Goal: Transaction & Acquisition: Purchase product/service

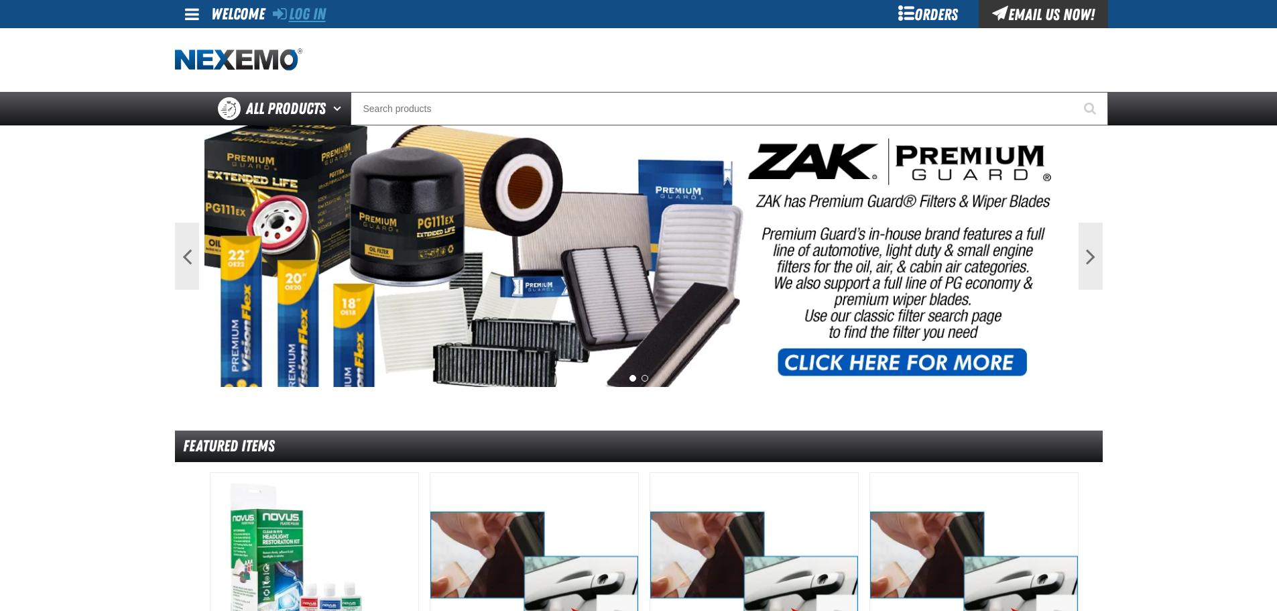
click at [301, 13] on link "Log In" at bounding box center [299, 14] width 53 height 19
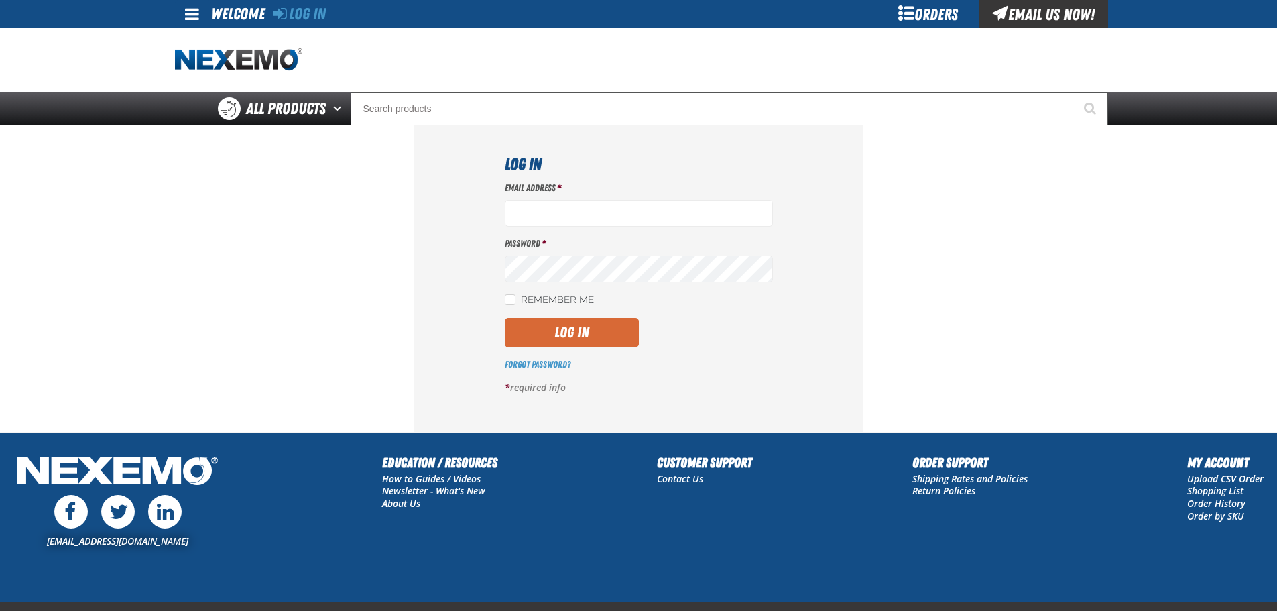
type input "[EMAIL_ADDRESS][DOMAIN_NAME]"
click at [574, 336] on button "Log In" at bounding box center [572, 332] width 134 height 29
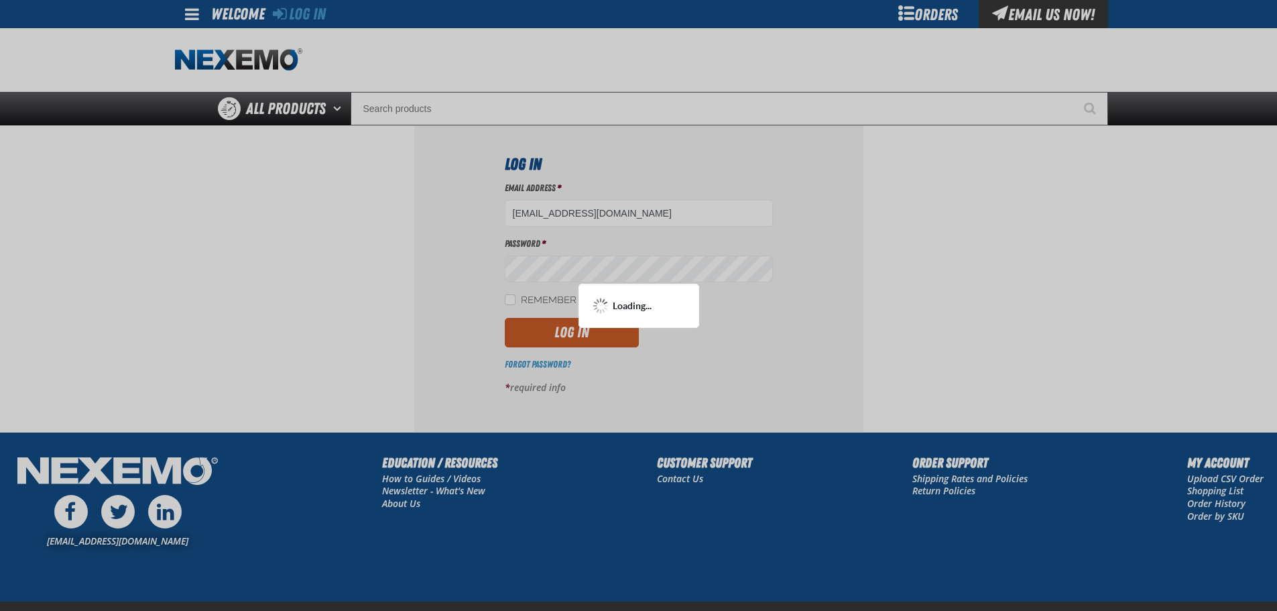
click at [578, 339] on div at bounding box center [638, 305] width 1277 height 611
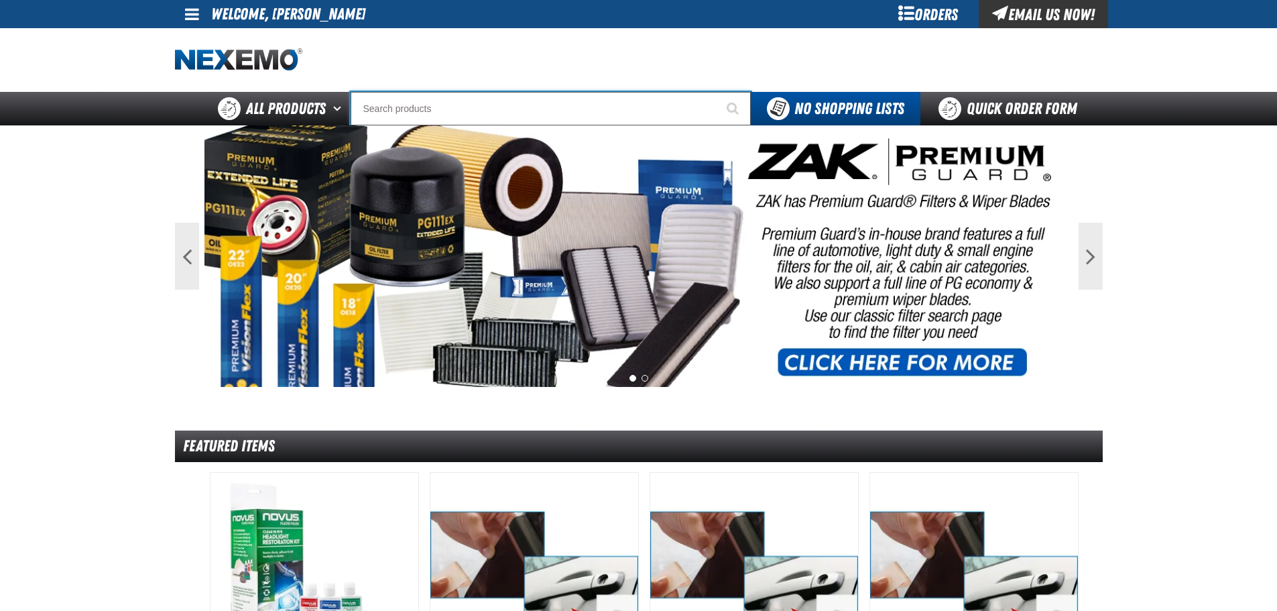
click at [548, 115] on input "Search" at bounding box center [551, 109] width 400 height 34
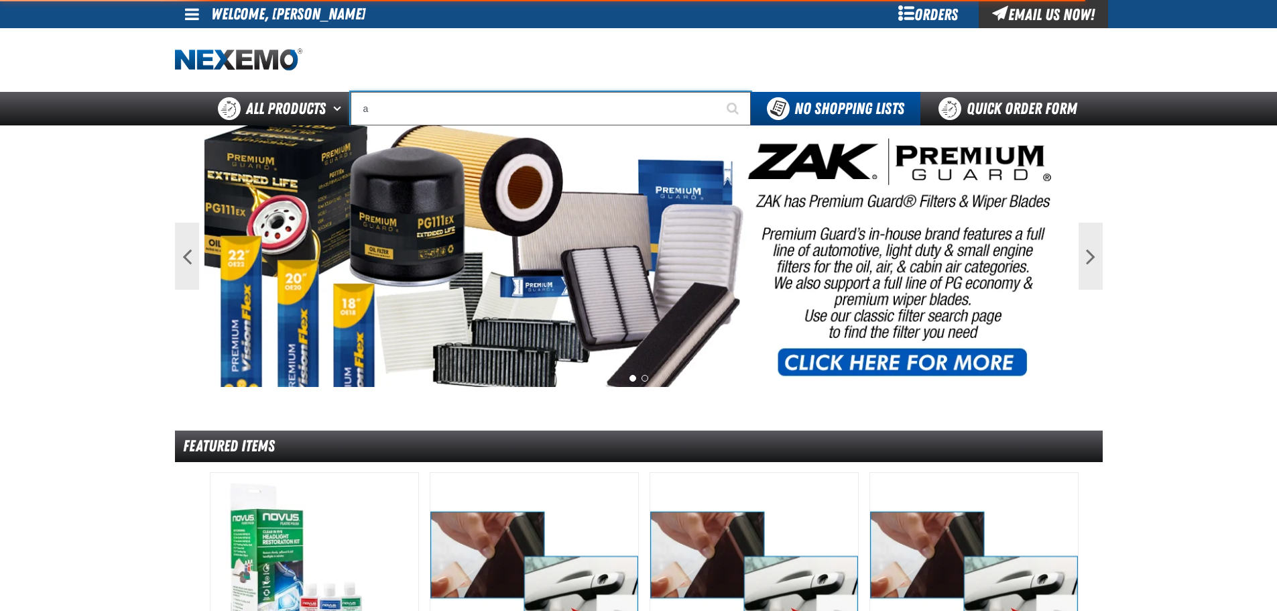
type input "ac"
type input "ac Power Booster - ZAK Products"
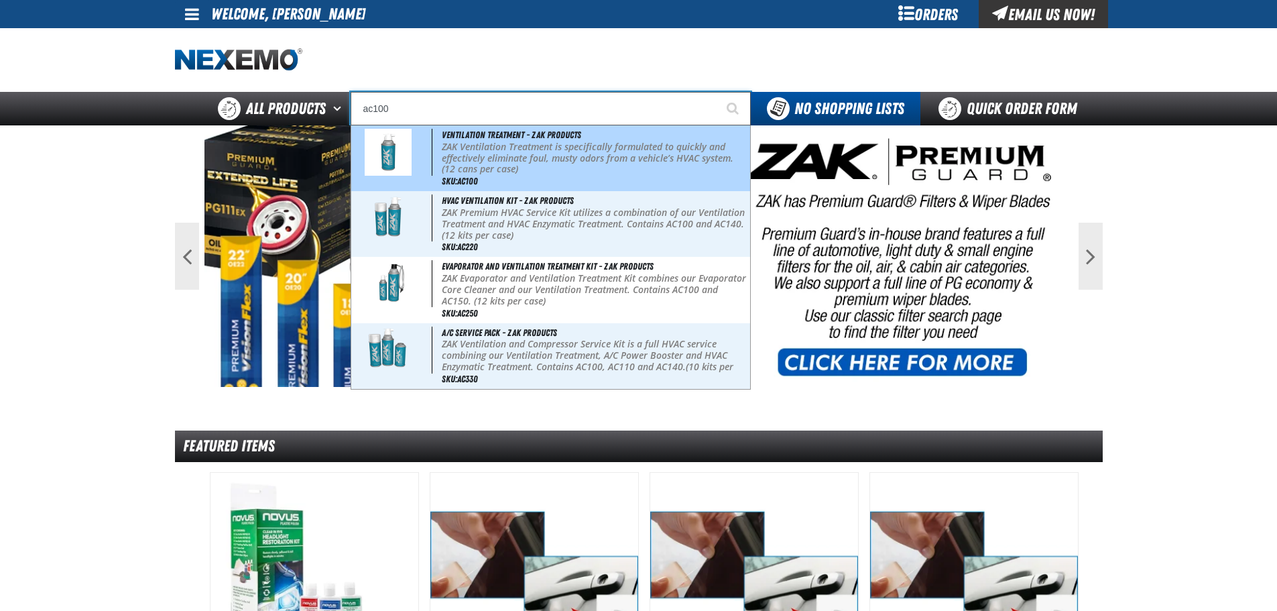
click at [514, 149] on p "ZAK Ventilation Treatment is specifically formulated to quickly and effectively…" at bounding box center [595, 158] width 306 height 34
type input "Ventilation Treatment - ZAK Products"
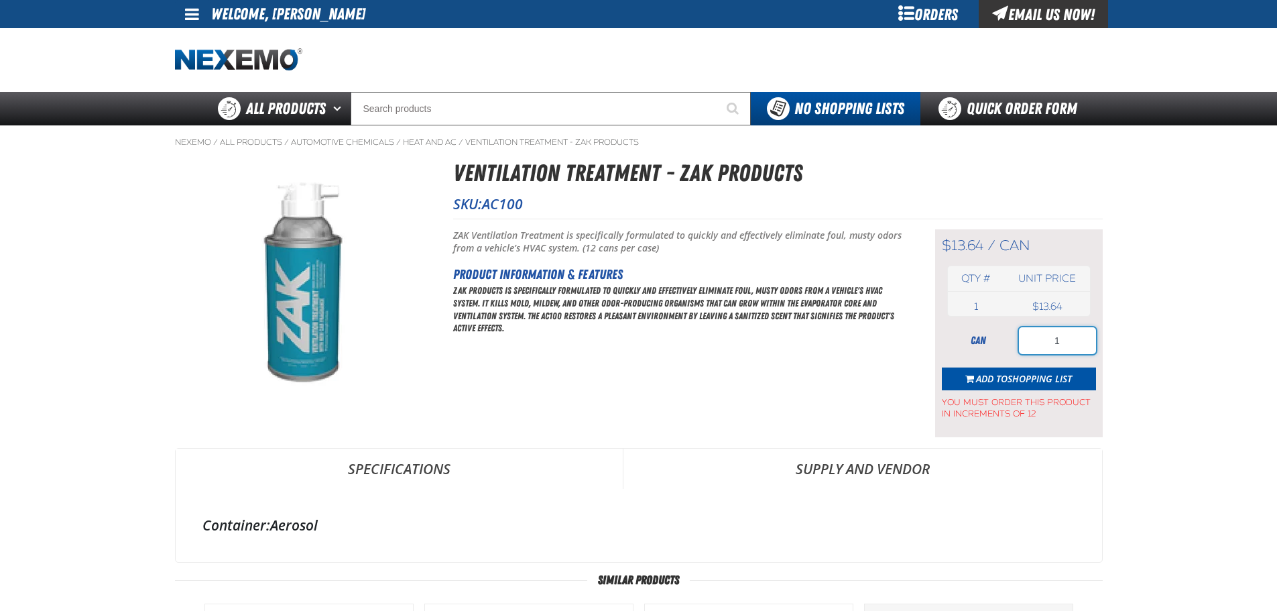
drag, startPoint x: 1048, startPoint y: 350, endPoint x: 1038, endPoint y: 352, distance: 10.3
click at [1038, 352] on input "1" at bounding box center [1057, 340] width 77 height 27
type input "36"
click at [1041, 375] on span "Shopping List" at bounding box center [1040, 378] width 64 height 13
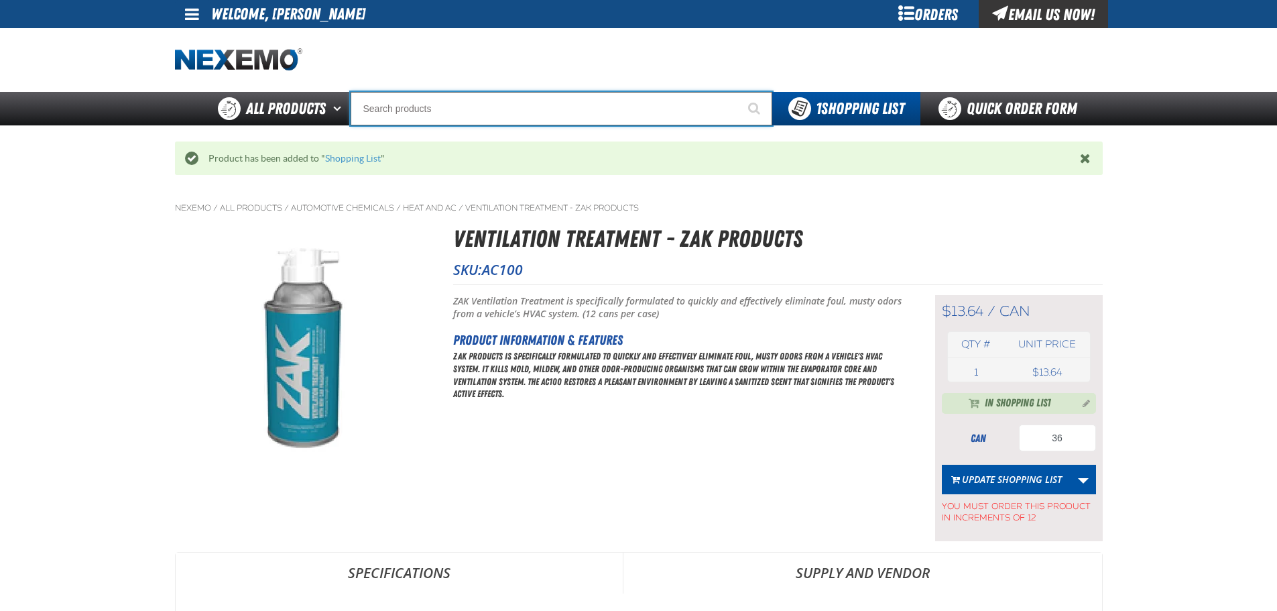
click at [481, 106] on input "Search" at bounding box center [562, 109] width 422 height 34
type input "C"
type input "C Alkaline Battery 1.5 Volt (12 per pack)"
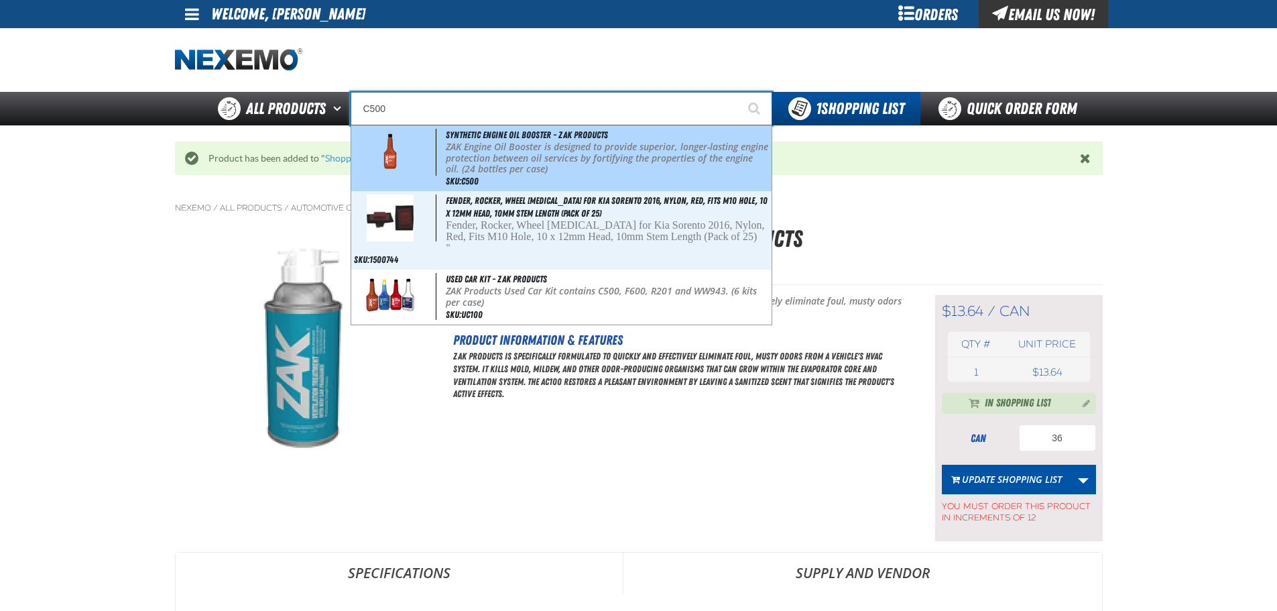
click at [548, 156] on p "ZAK Engine Oil Booster is designed to provide superior, longer-lasting engine p…" at bounding box center [607, 158] width 322 height 34
type input "Synthetic Engine Oil Booster - ZAK Products"
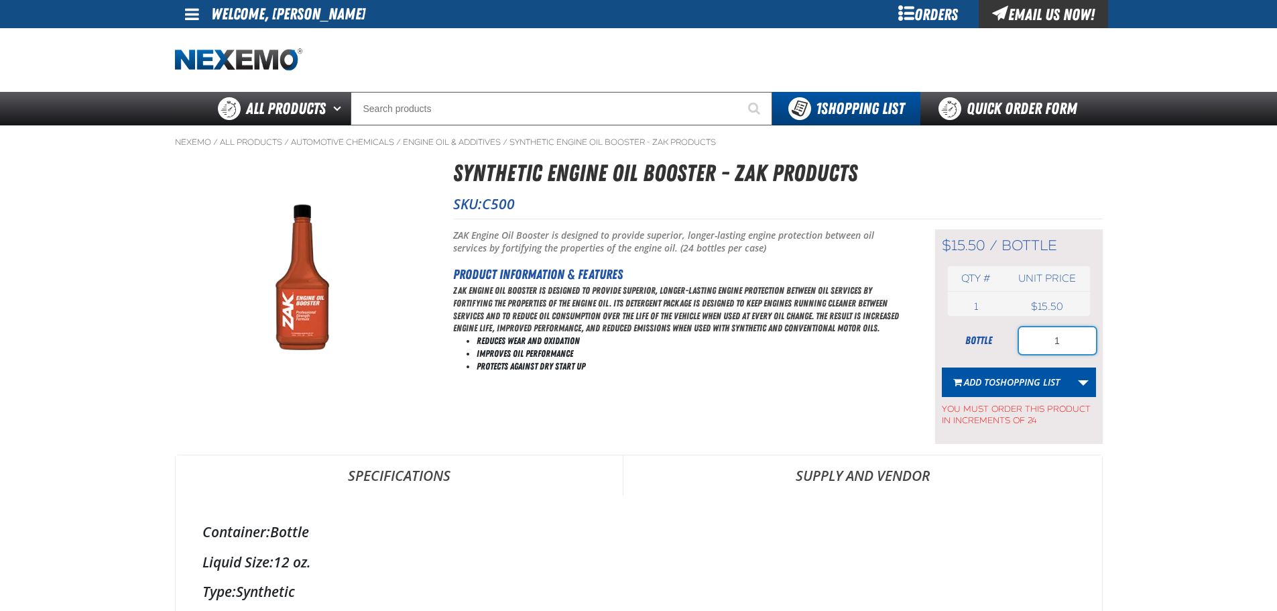
drag, startPoint x: 1068, startPoint y: 341, endPoint x: 1030, endPoint y: 344, distance: 37.6
click at [1030, 344] on input "1" at bounding box center [1057, 340] width 77 height 27
type input "96"
click at [1027, 377] on span "Shopping List" at bounding box center [1027, 381] width 64 height 13
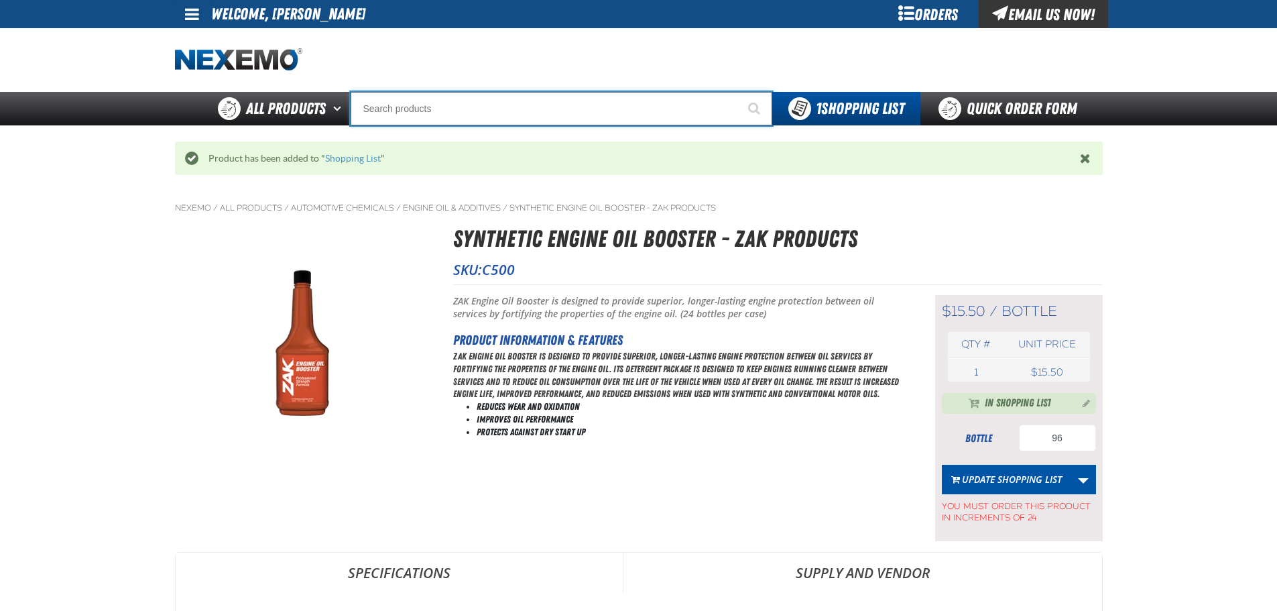
click at [490, 103] on input "Search" at bounding box center [562, 109] width 422 height 34
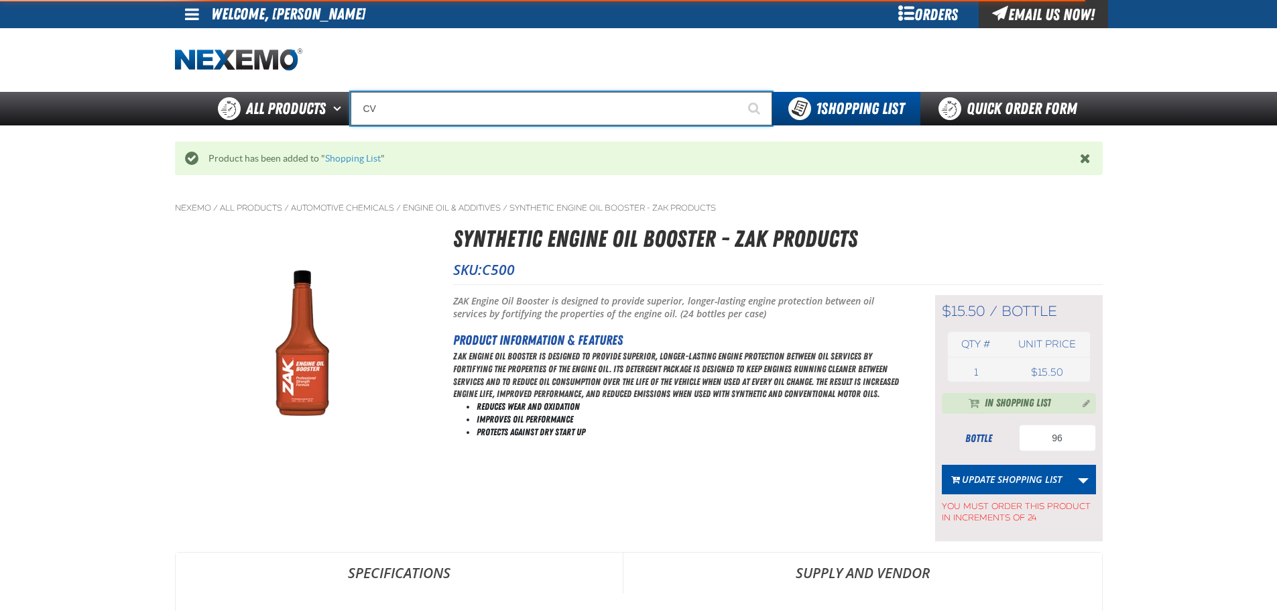
type input "CVT"
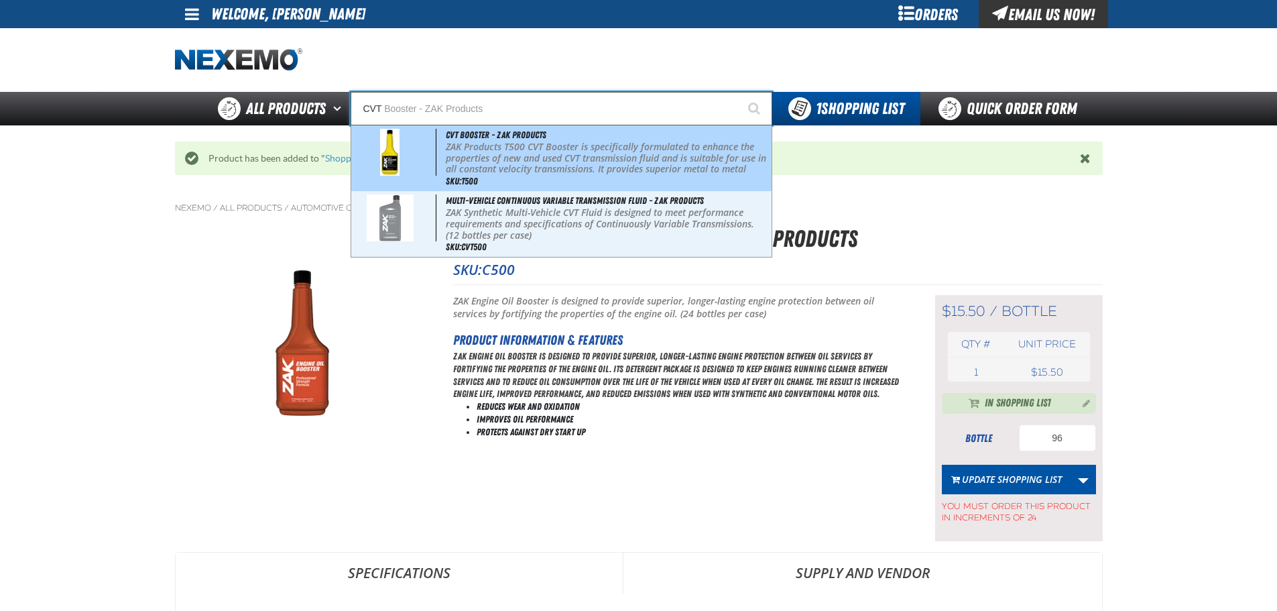
type input "CVT Booster - ZAK Products"
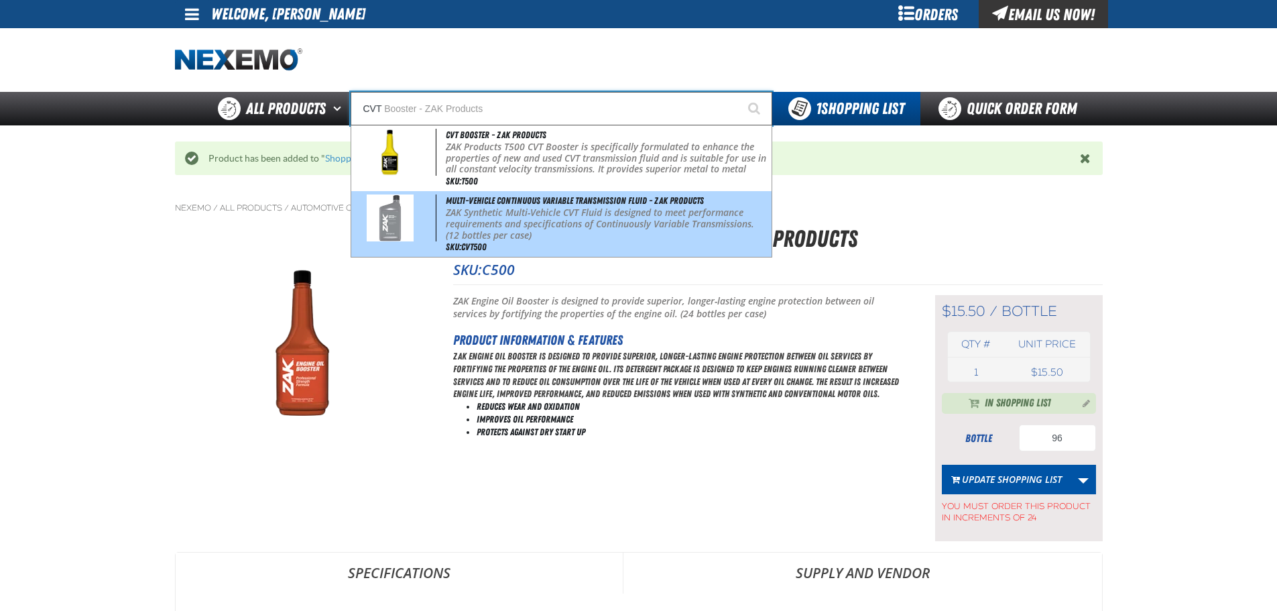
click at [522, 224] on p "ZAK Synthetic Multi-Vehicle CVT Fluid is designed to meet performance requireme…" at bounding box center [607, 224] width 322 height 34
type input "Multi-Vehicle Continuous Variable Transmission Fluid - ZAK Products"
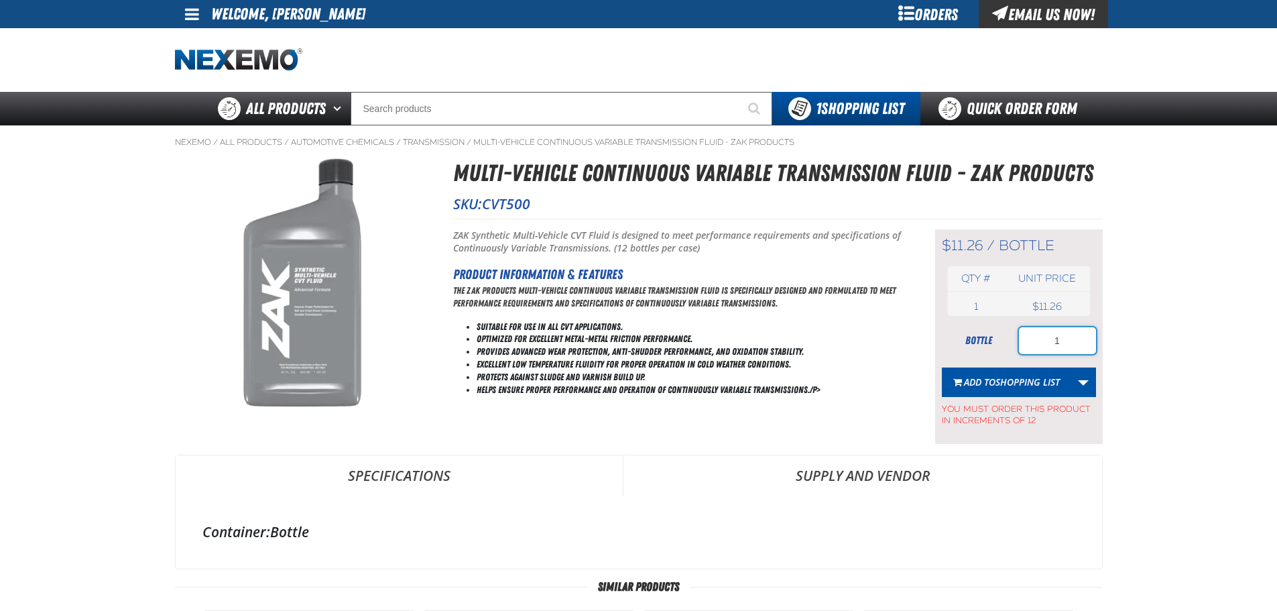
drag, startPoint x: 1062, startPoint y: 343, endPoint x: 1020, endPoint y: 348, distance: 42.6
click at [1020, 348] on input "1" at bounding box center [1057, 340] width 77 height 27
type input "48"
click at [1018, 381] on span "Shopping List" at bounding box center [1027, 381] width 64 height 13
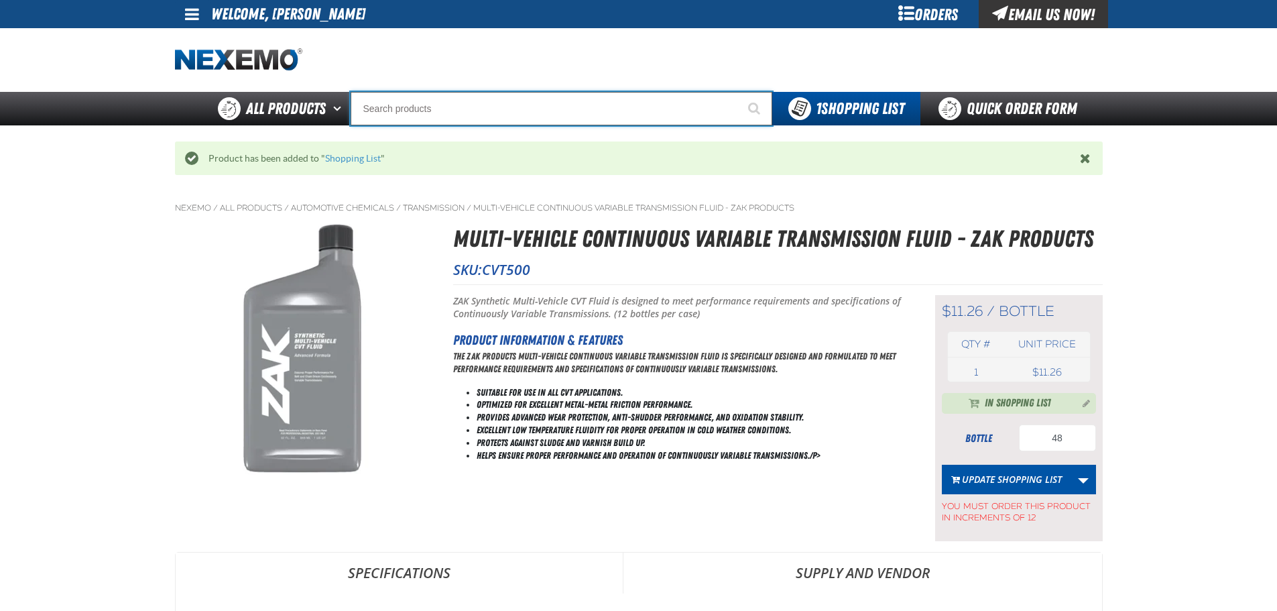
click at [484, 113] on input "Search" at bounding box center [562, 109] width 422 height 34
type input "P"
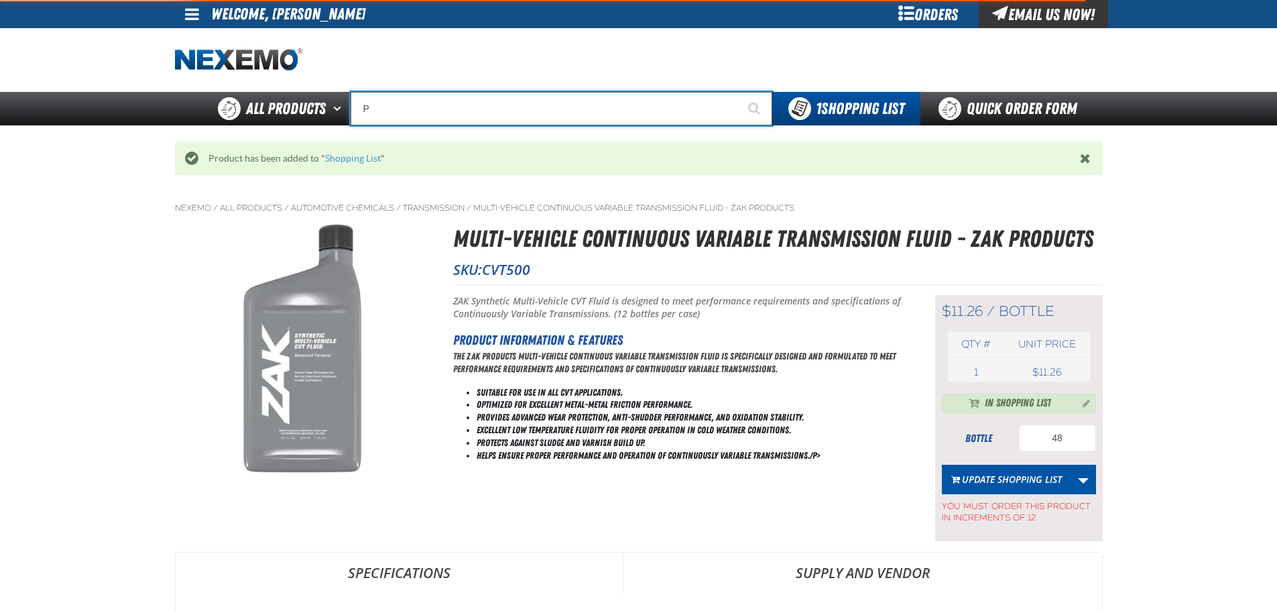
type input "Perfect P Series 0.25-ounce Lead Wheel Weight"
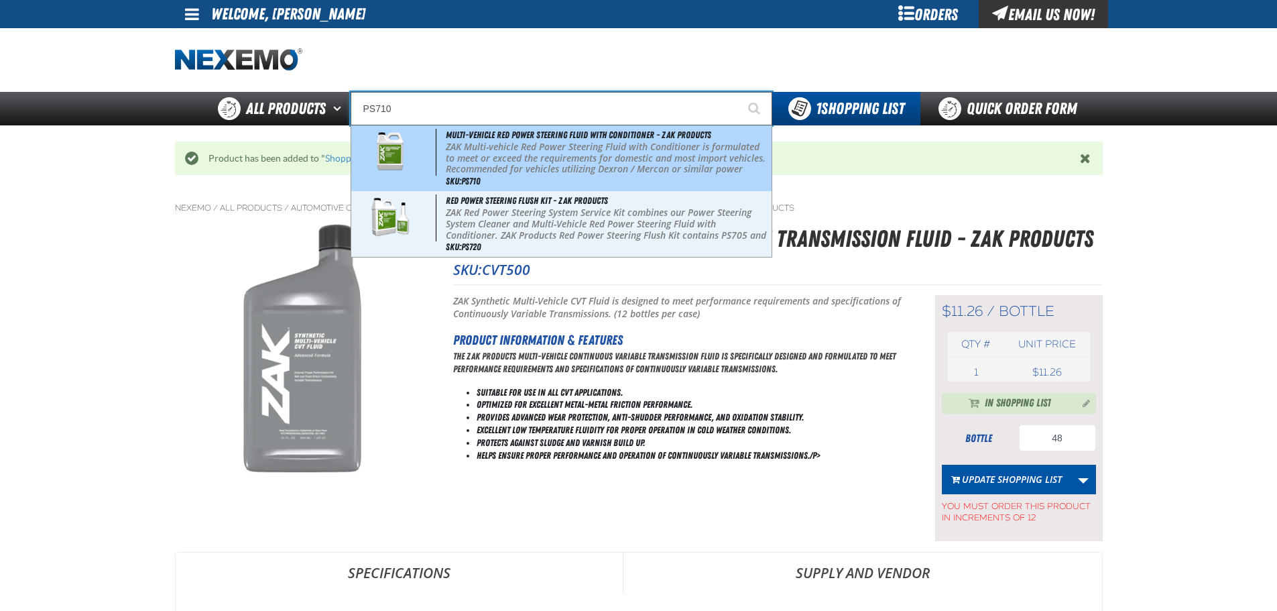
click at [574, 165] on p "ZAK Multi-vehicle Red Power Steering Fluid with Conditioner is formulated to me…" at bounding box center [607, 163] width 322 height 45
type input "Multi-Vehicle Red Power Steering Fluid with Conditioner - ZAK Products"
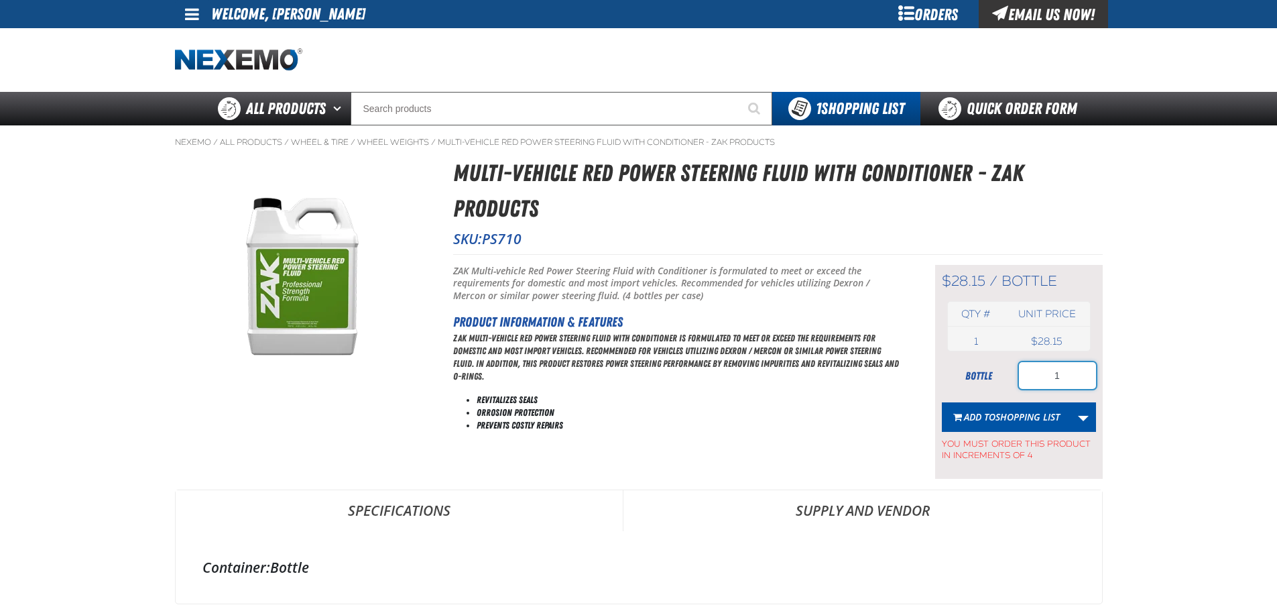
drag, startPoint x: 1050, startPoint y: 375, endPoint x: 982, endPoint y: 369, distance: 68.0
click at [987, 370] on div "bottle 1" at bounding box center [1019, 375] width 154 height 27
type input "4"
click at [985, 419] on span "Add to Shopping List" at bounding box center [1012, 416] width 96 height 13
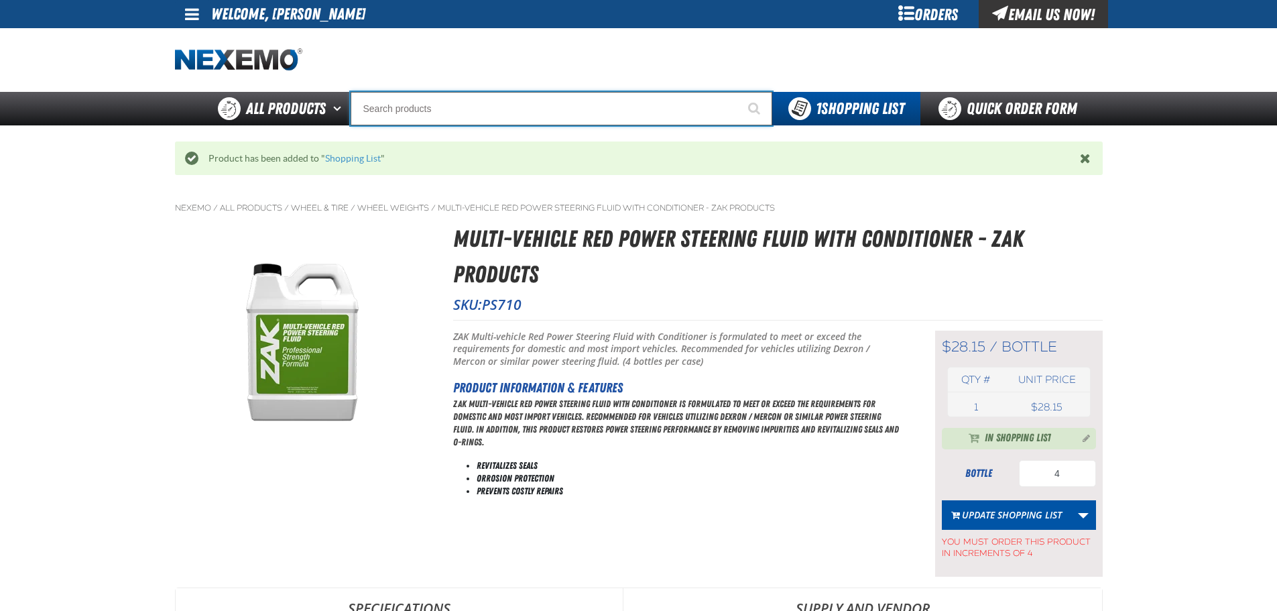
click at [532, 115] on input "Search" at bounding box center [562, 109] width 422 height 34
type input "R"
type input "ROADSIDE R"
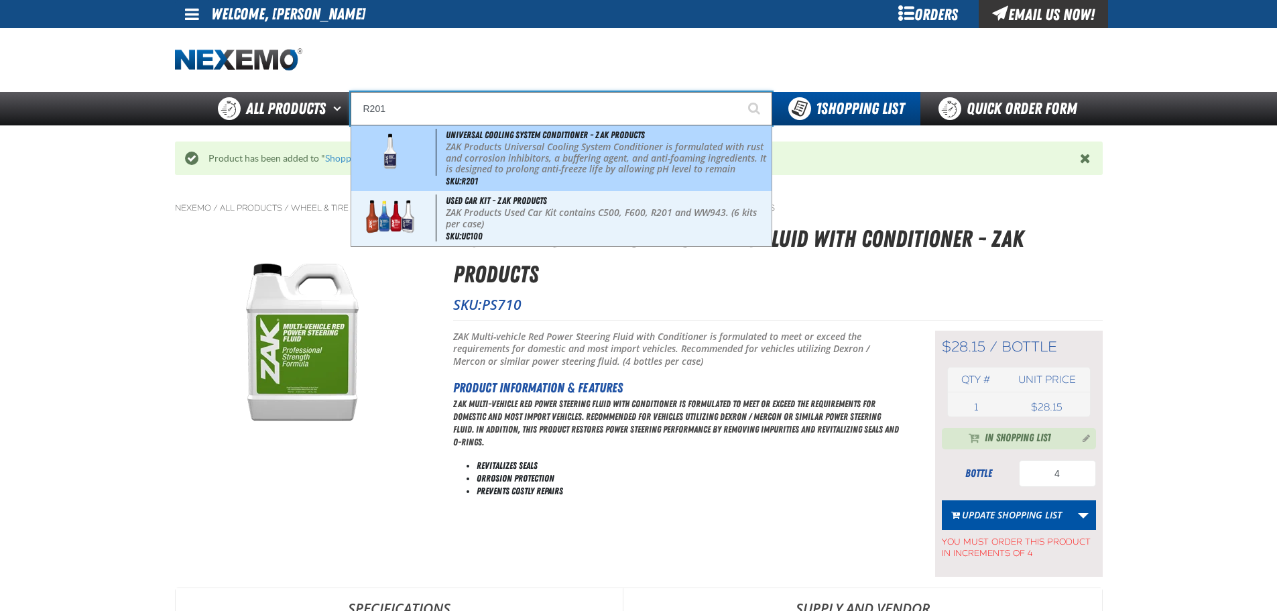
click at [570, 143] on p "ZAK Products Universal Cooling System Conditioner is formulated with rust and c…" at bounding box center [607, 169] width 322 height 56
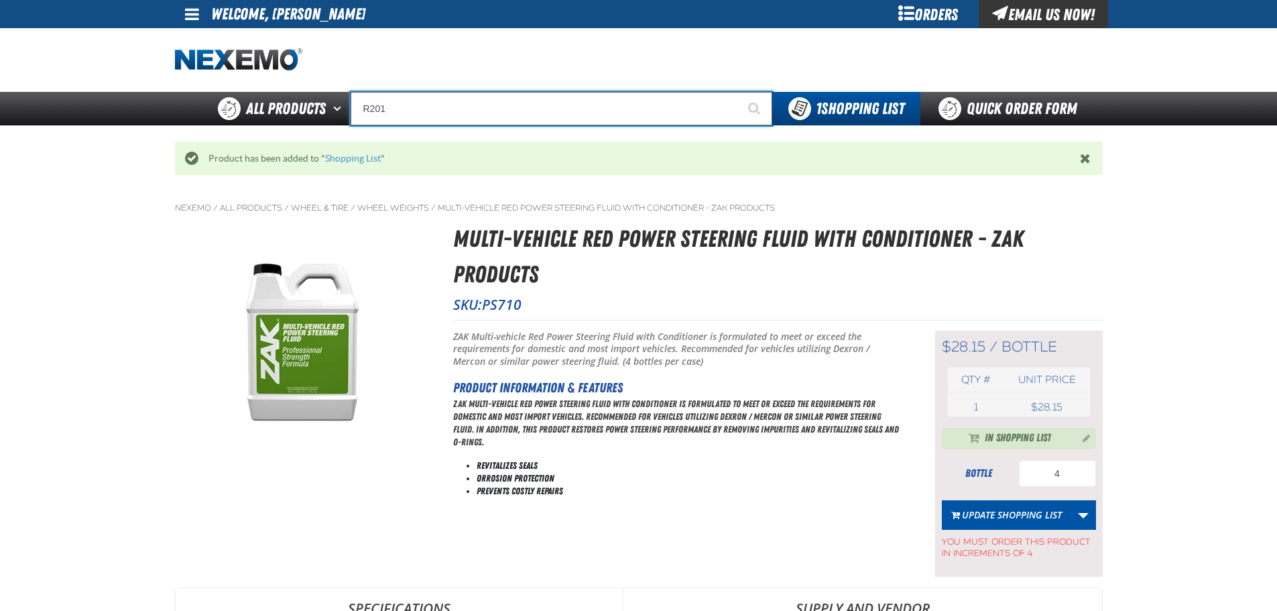
type input "Universal Cooling System Conditioner - ZAK Products"
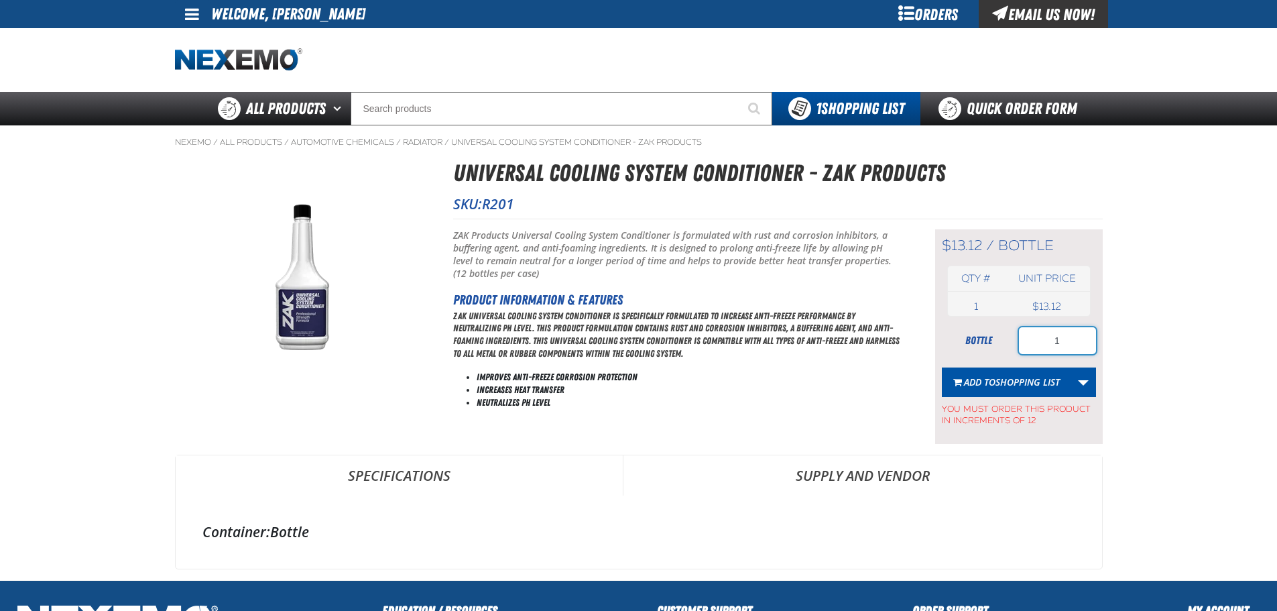
drag, startPoint x: 1069, startPoint y: 339, endPoint x: 1032, endPoint y: 349, distance: 38.0
click at [1032, 349] on input "1" at bounding box center [1057, 340] width 77 height 27
type input "48"
click at [1036, 374] on button "Add to Shopping List" at bounding box center [1006, 381] width 129 height 29
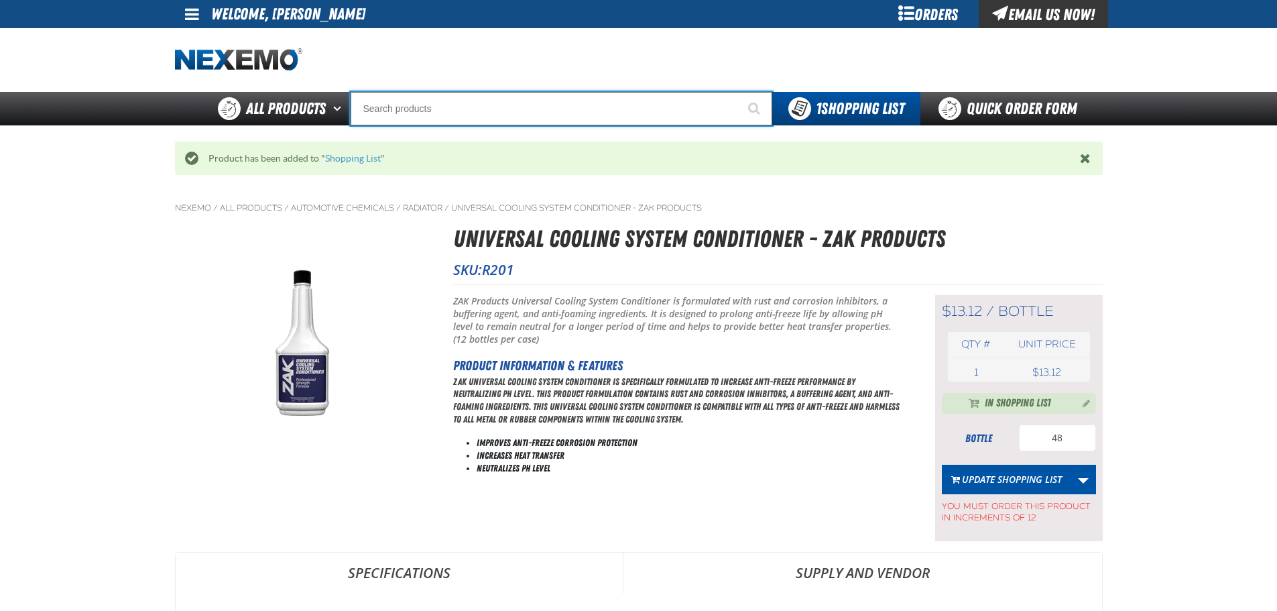
click at [522, 113] on input "Search" at bounding box center [562, 109] width 422 height 34
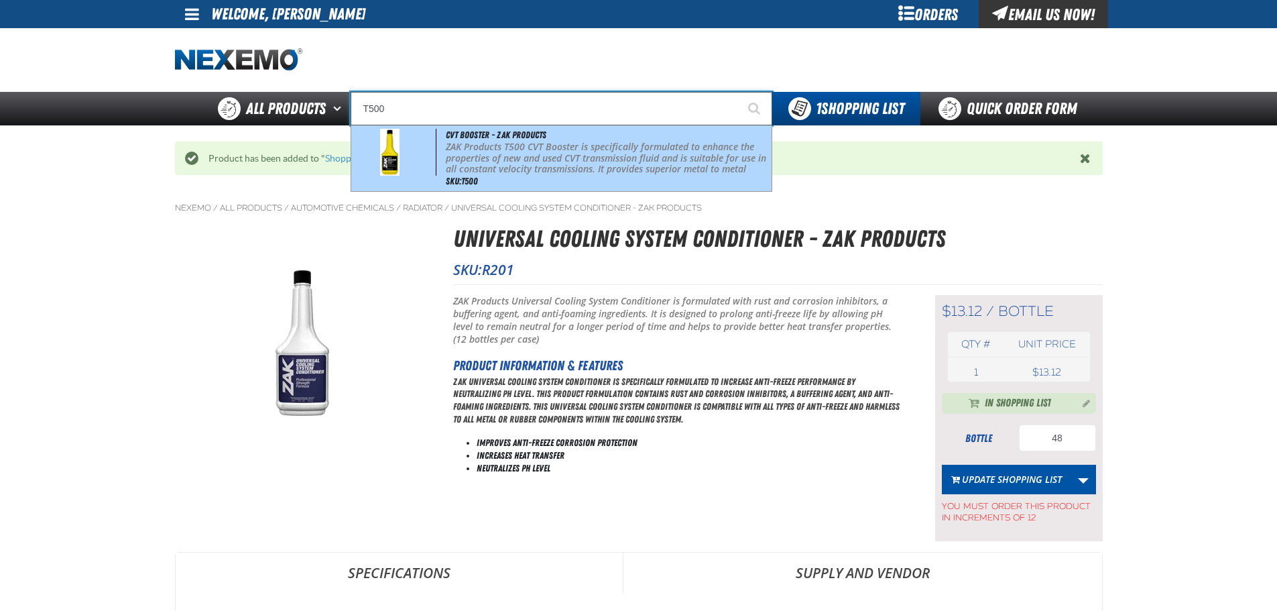
click at [566, 151] on p "ZAK Products T500 CVT Booster is specifically formulated to enhance the propert…" at bounding box center [607, 169] width 322 height 56
type input "CVT Booster - ZAK Products"
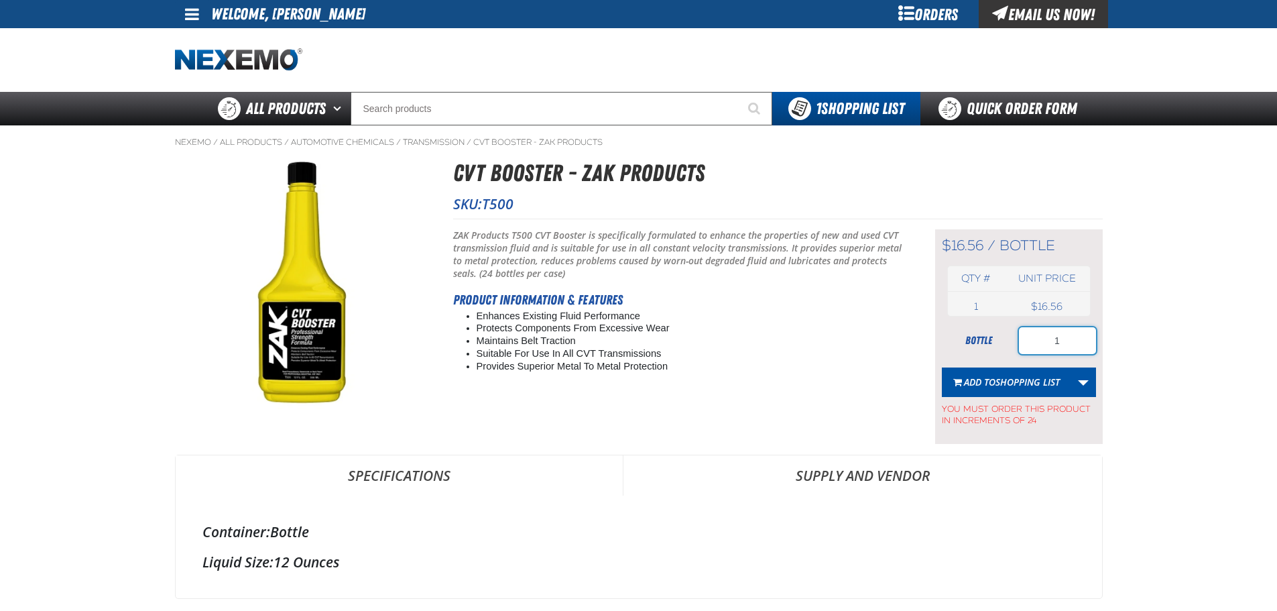
click at [1029, 339] on input "1" at bounding box center [1057, 340] width 77 height 27
type input "24"
click at [1040, 383] on span "Shopping List" at bounding box center [1027, 381] width 64 height 13
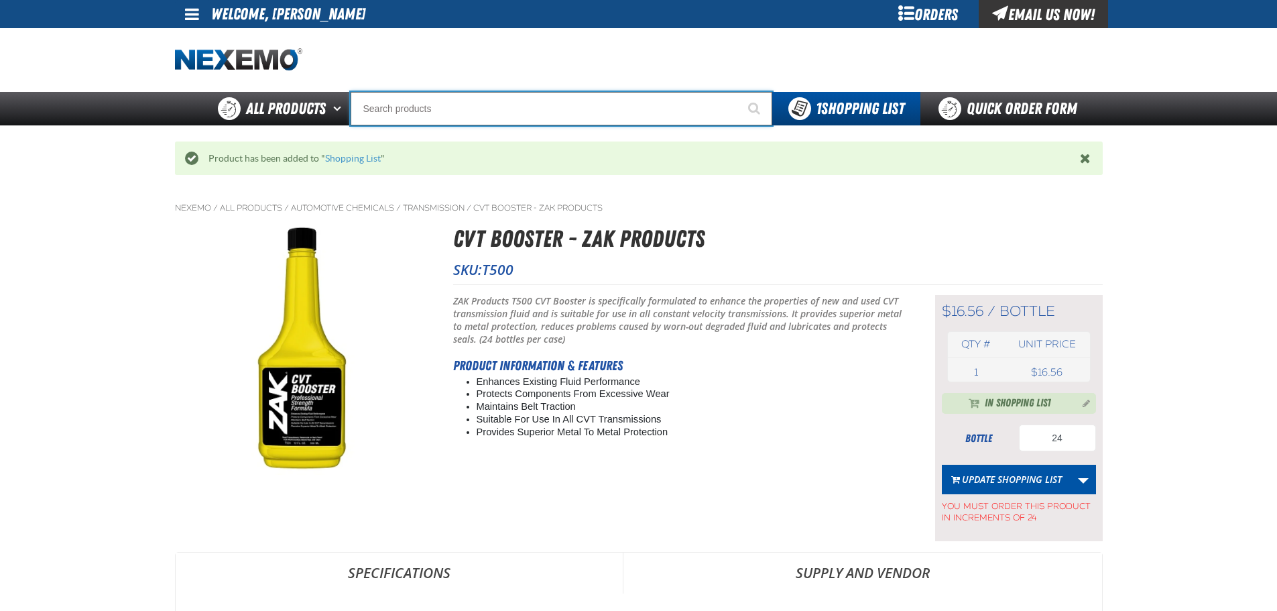
click at [531, 106] on input "Search" at bounding box center [562, 109] width 422 height 34
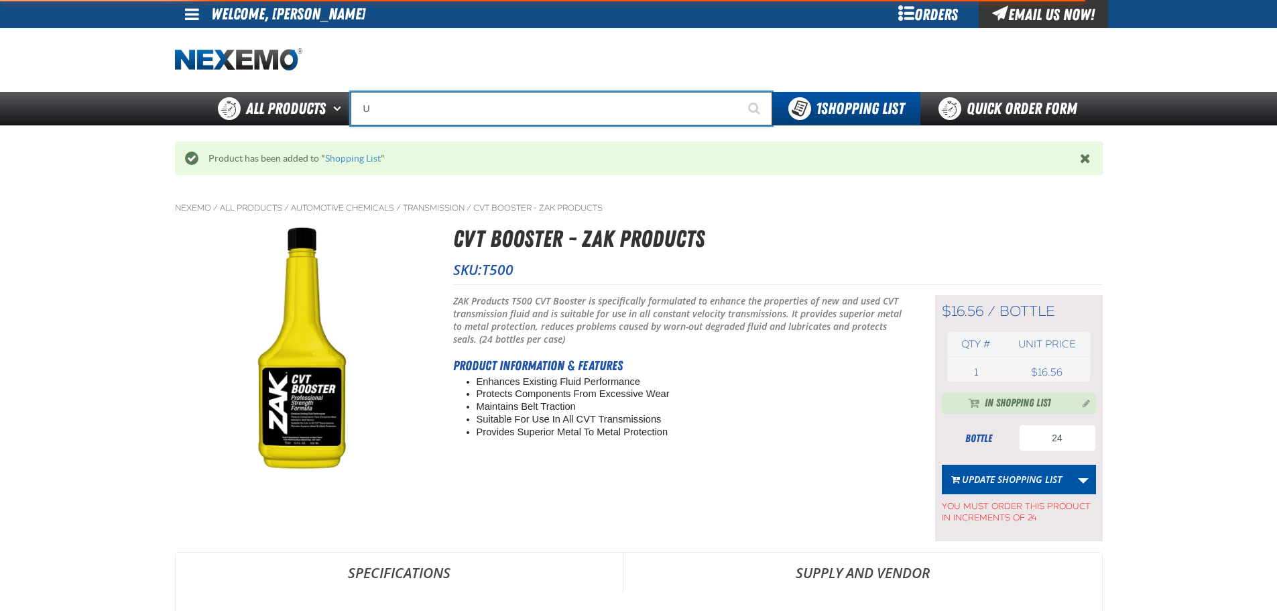
type input "UC"
type input "UC RED"
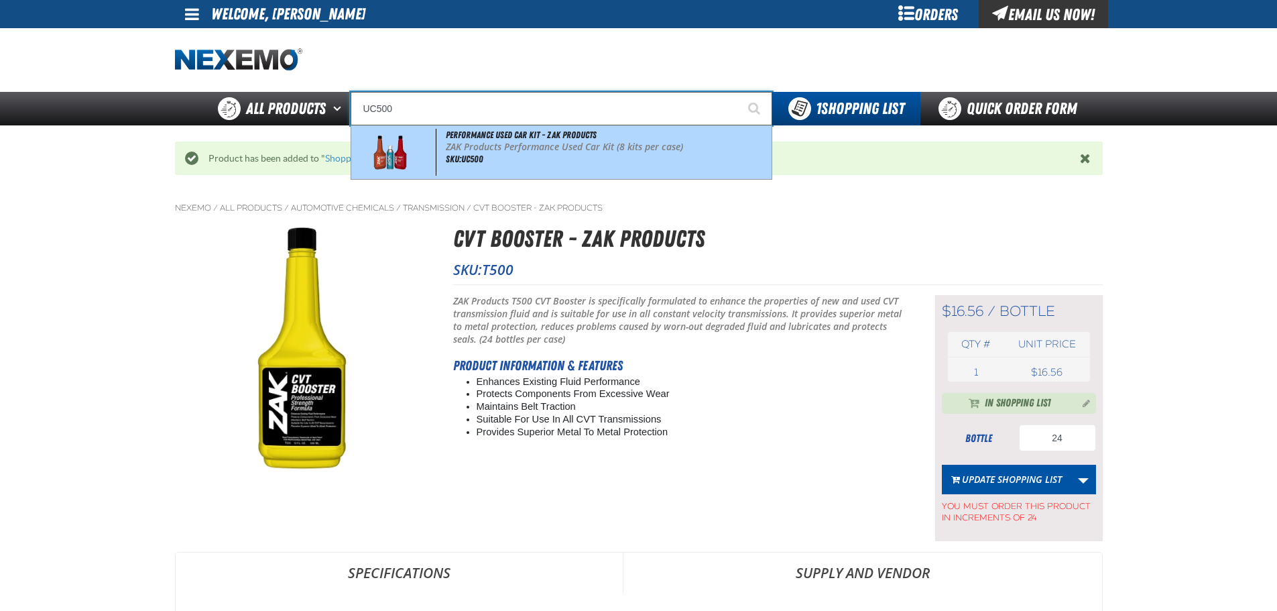
click at [550, 158] on div "Performance Used Car Kit - ZAK Products ZAK Products Performance Used Car Kit (…" at bounding box center [561, 152] width 420 height 54
type input "Performance Used Car Kit - ZAK Products"
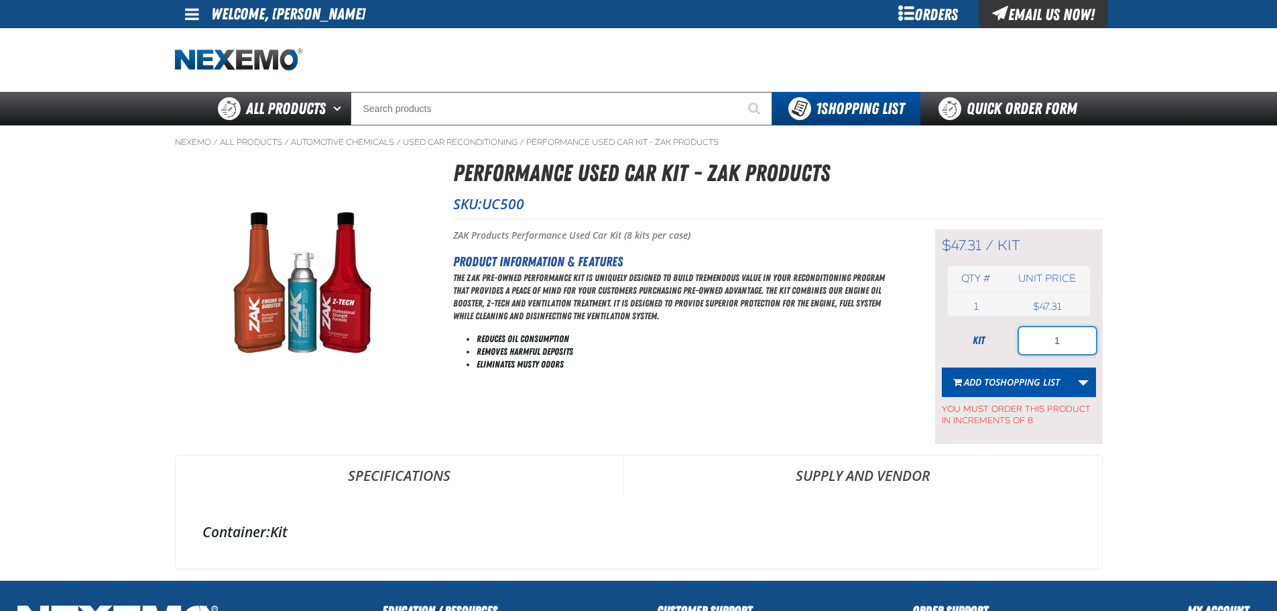
drag, startPoint x: 1069, startPoint y: 339, endPoint x: 1003, endPoint y: 335, distance: 65.8
click at [1003, 335] on div "kit 1" at bounding box center [1019, 340] width 154 height 27
type input "8"
click at [1008, 373] on button "Add to Shopping List" at bounding box center [1006, 381] width 129 height 29
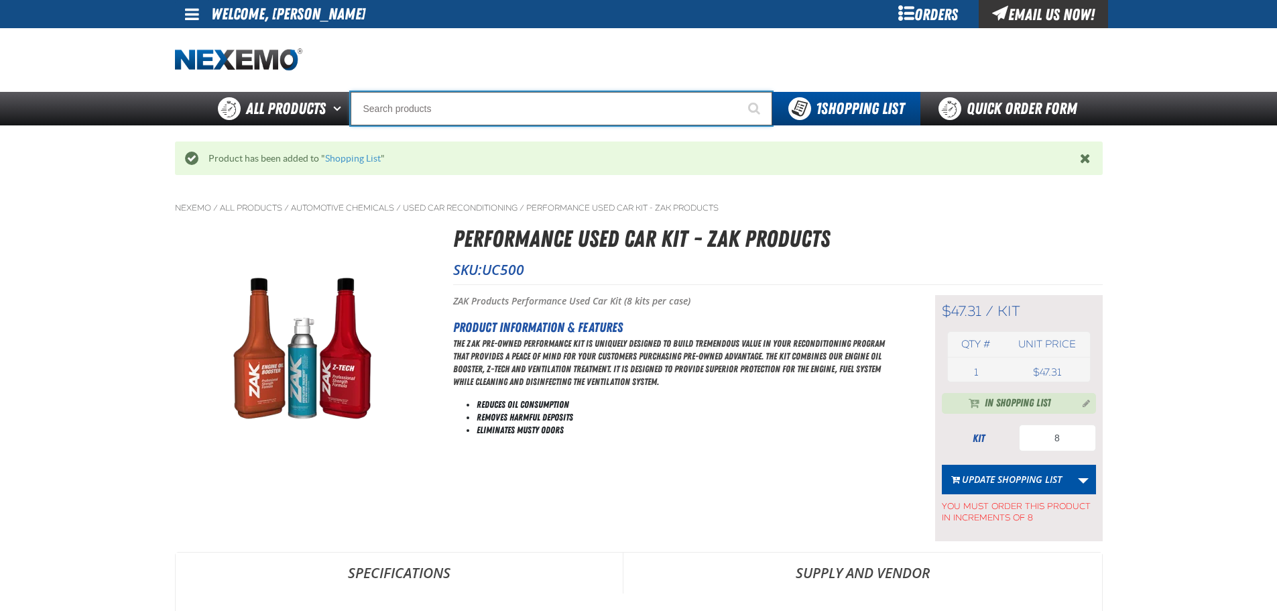
click at [529, 109] on input "Search" at bounding box center [562, 109] width 422 height 34
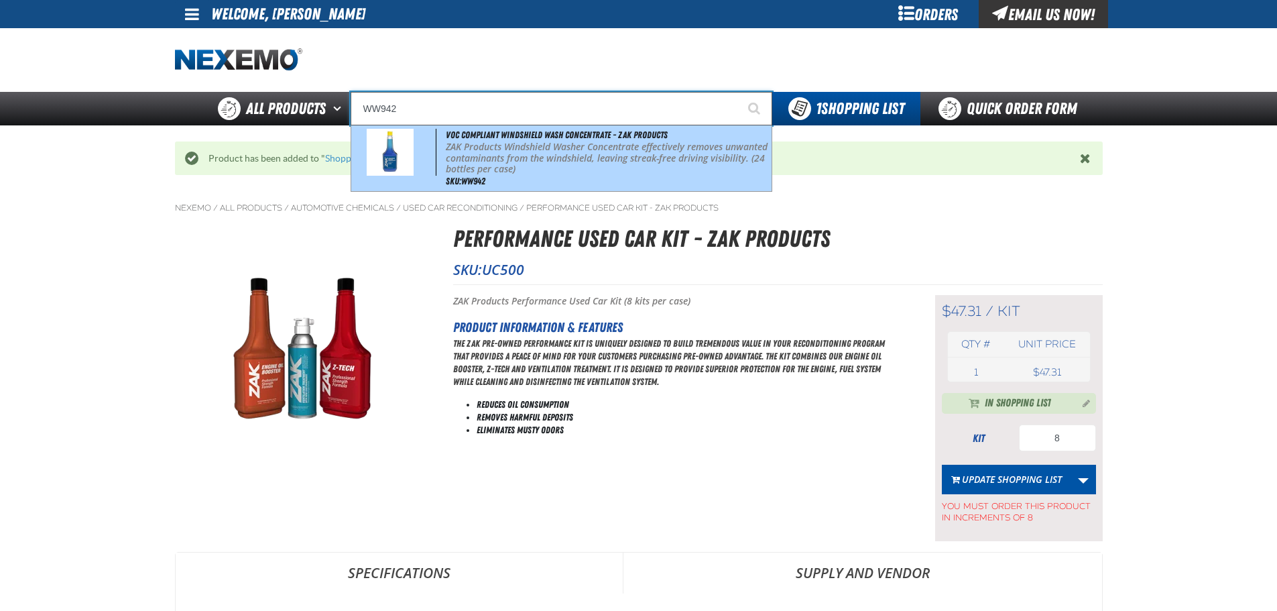
click at [569, 155] on p "ZAK Products Windshield Washer Concentrate effectively removes unwanted contami…" at bounding box center [607, 158] width 322 height 34
type input "VOC Compliant Windshield Wash Concentrate - ZAK Products"
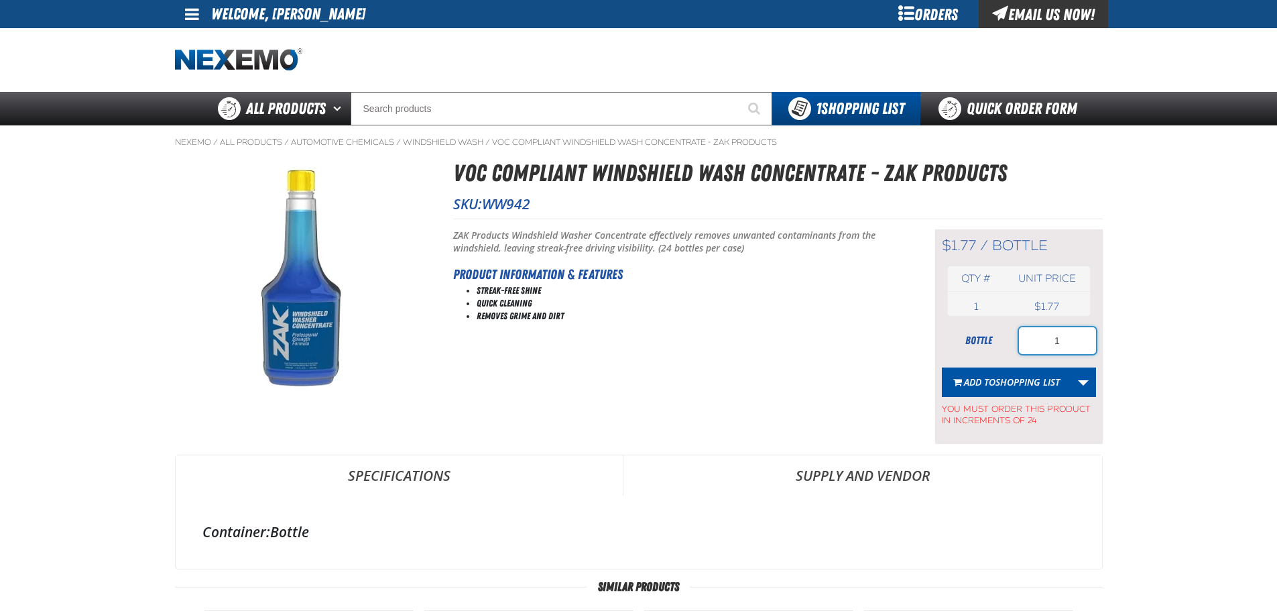
drag, startPoint x: 1075, startPoint y: 334, endPoint x: 1040, endPoint y: 334, distance: 34.9
click at [1033, 343] on input "1" at bounding box center [1057, 340] width 77 height 27
type input "24"
click at [1012, 384] on span "Shopping List" at bounding box center [1027, 381] width 64 height 13
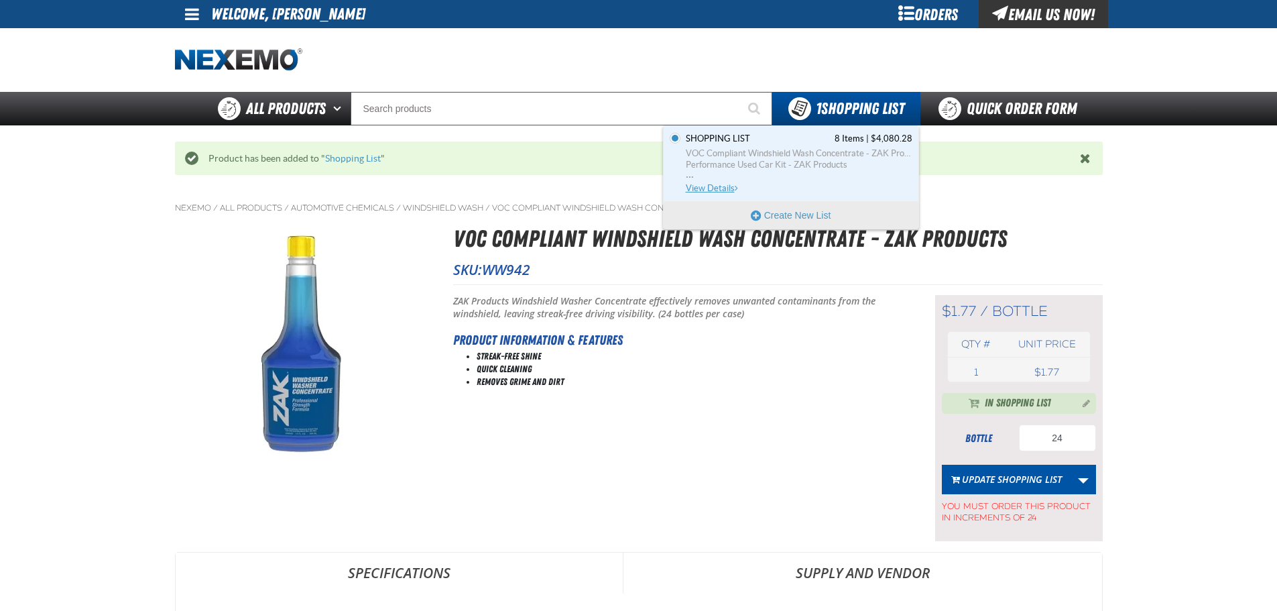
click at [709, 188] on span "View Details" at bounding box center [713, 188] width 54 height 10
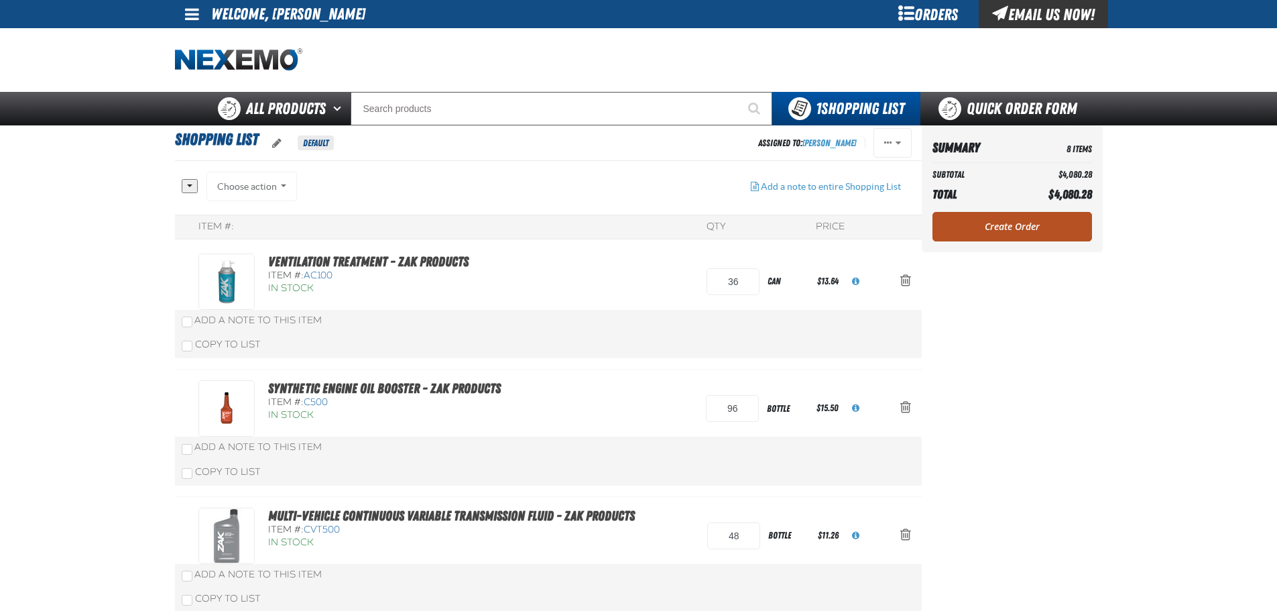
click at [1016, 224] on link "Create Order" at bounding box center [1012, 226] width 160 height 29
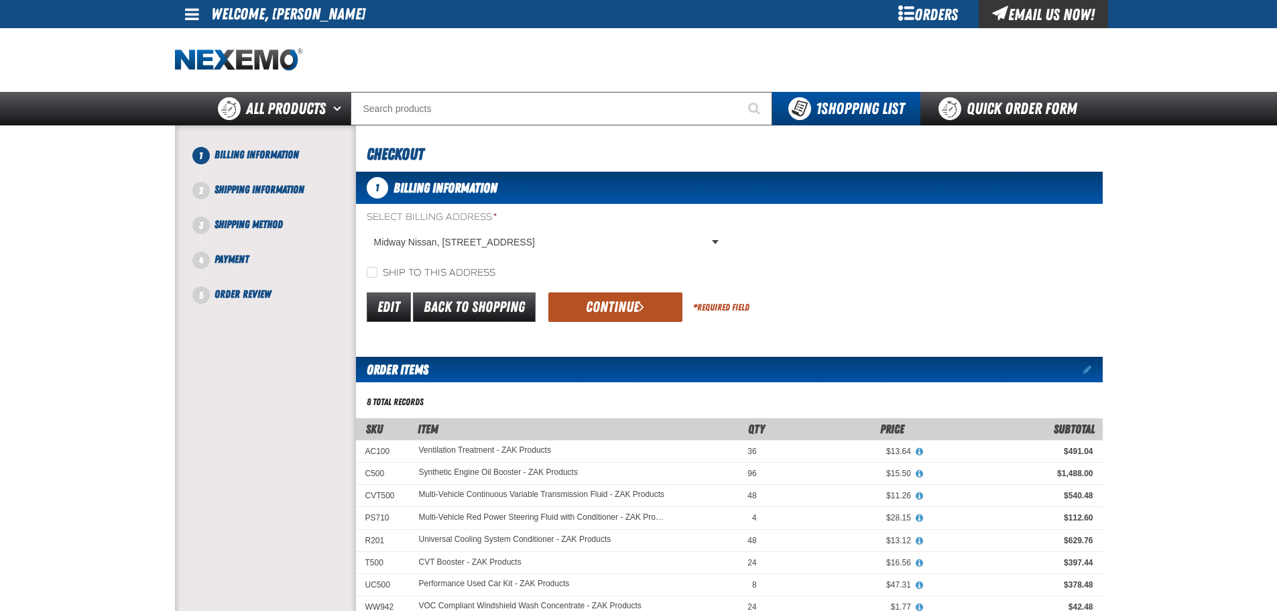
click at [617, 316] on button "Continue" at bounding box center [615, 306] width 134 height 29
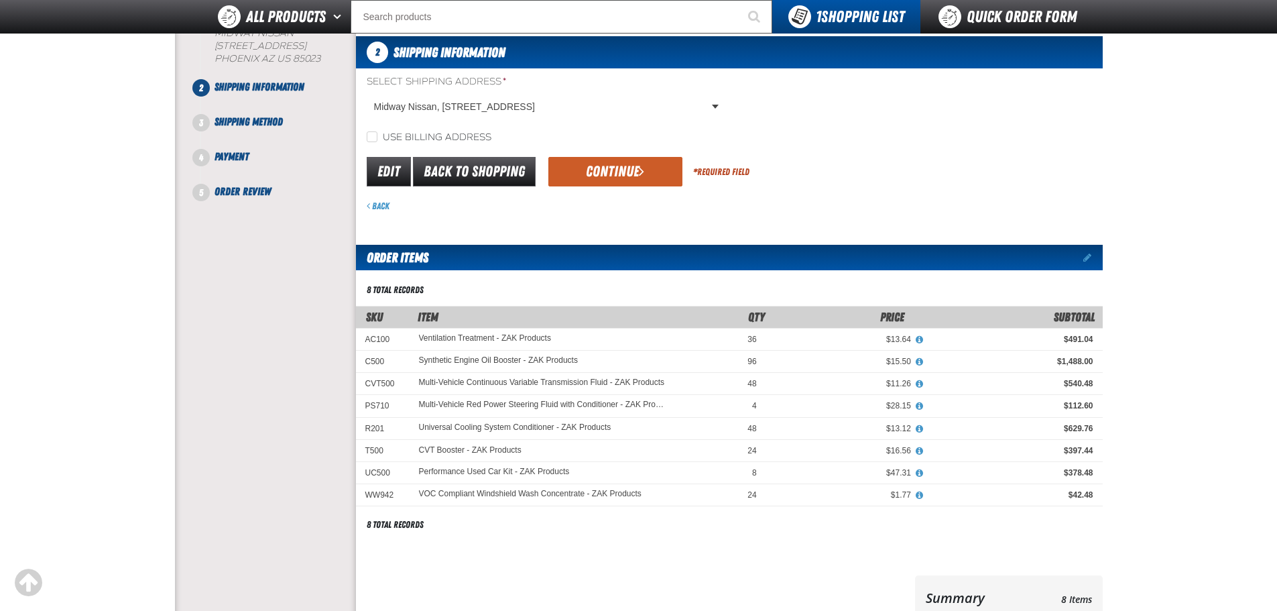
scroll to position [134, 0]
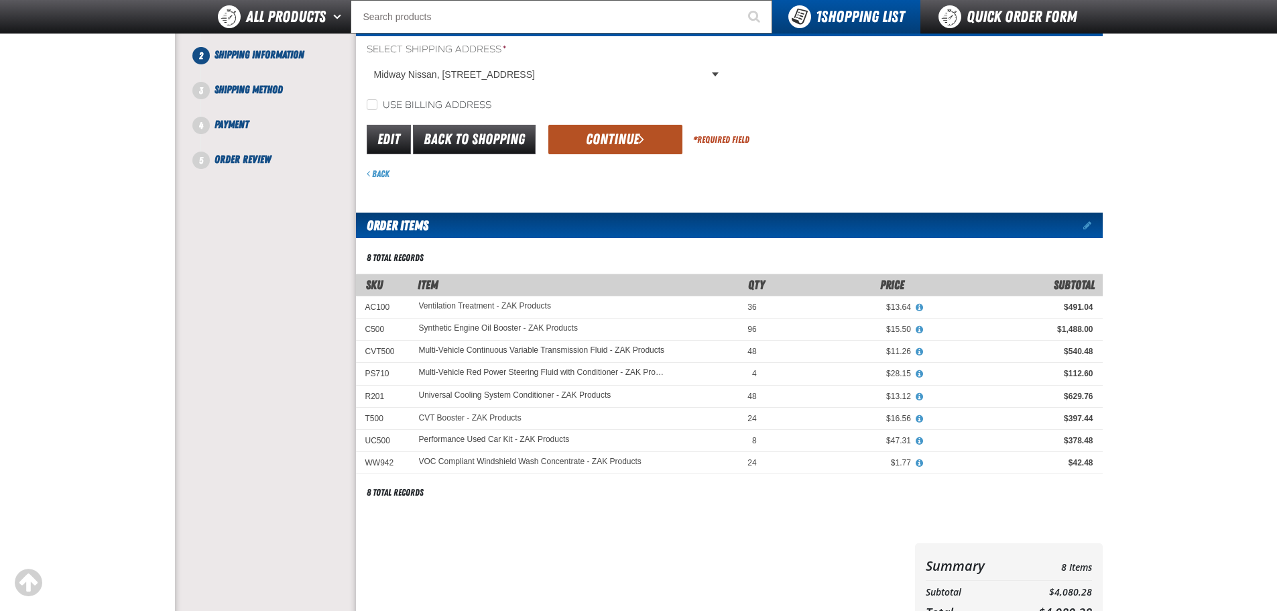
click at [623, 147] on button "Continue" at bounding box center [615, 139] width 134 height 29
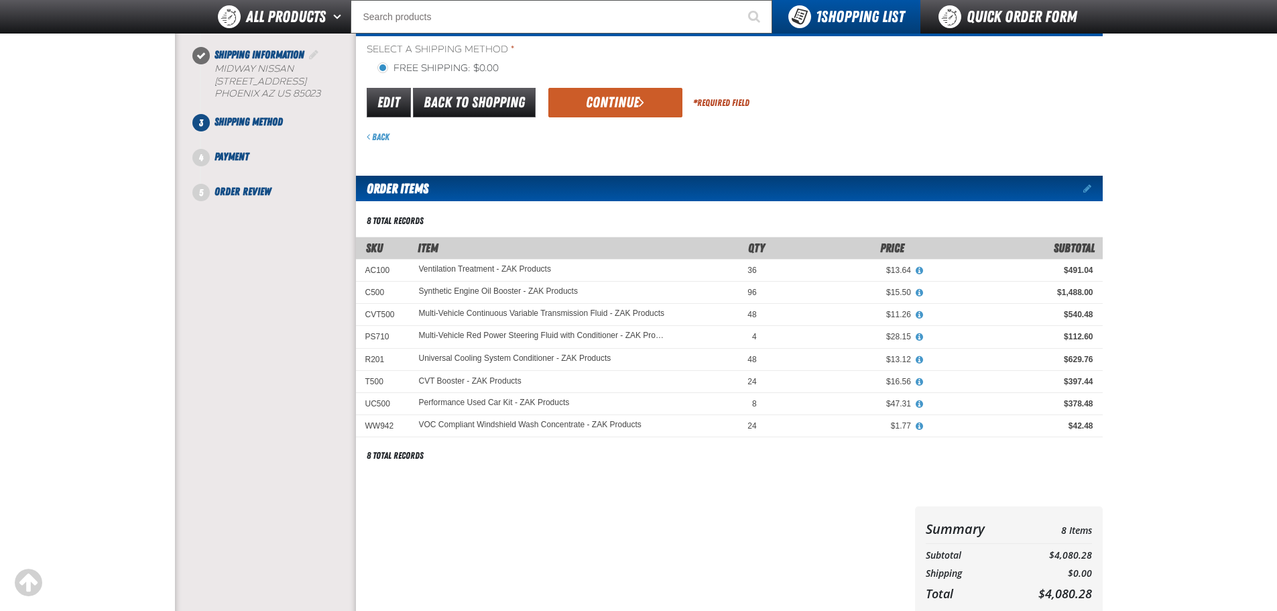
click at [618, 105] on button "Continue" at bounding box center [615, 102] width 134 height 29
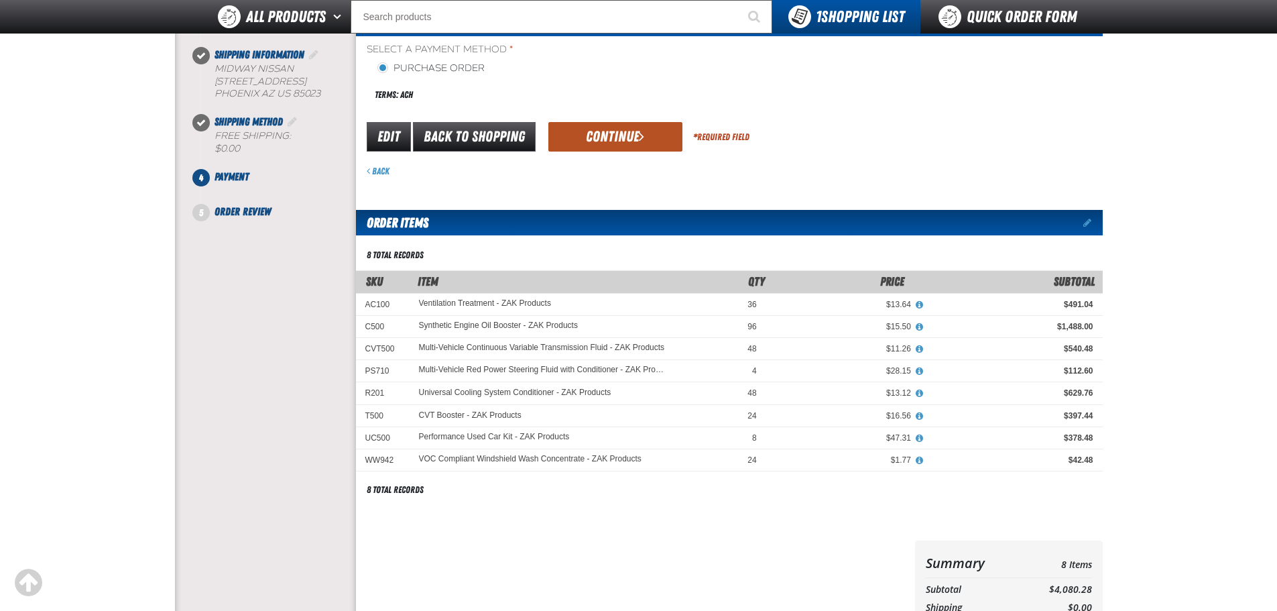
click at [616, 137] on button "Continue" at bounding box center [615, 136] width 134 height 29
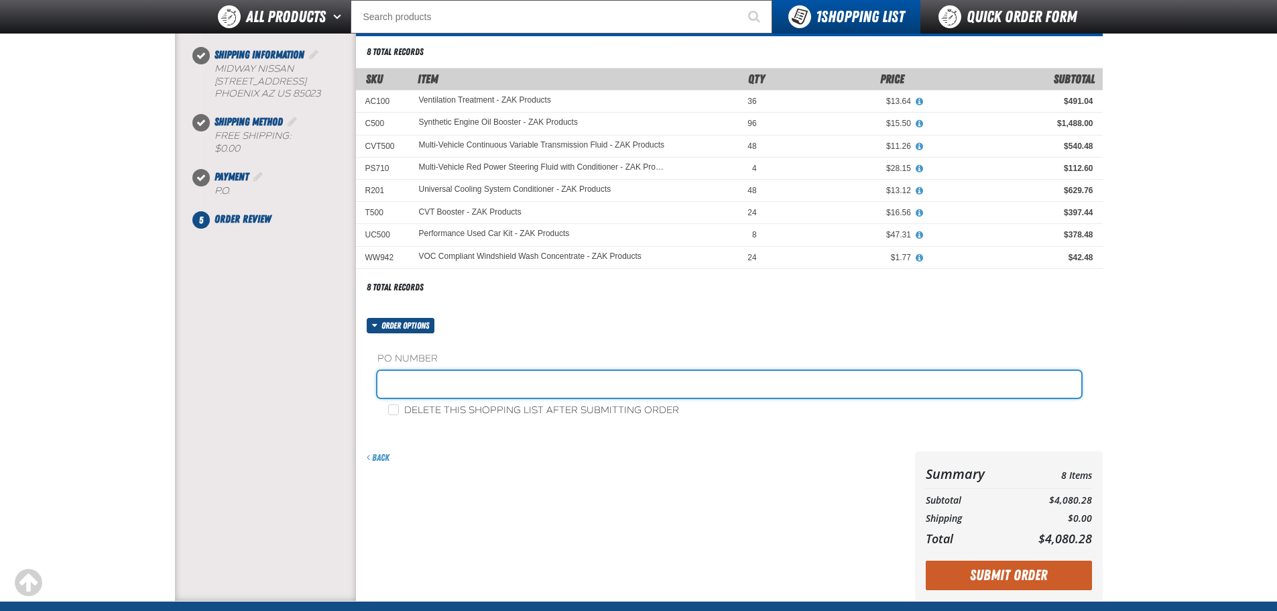
click at [451, 383] on input "text" at bounding box center [729, 384] width 704 height 27
type input "ZAK0902"
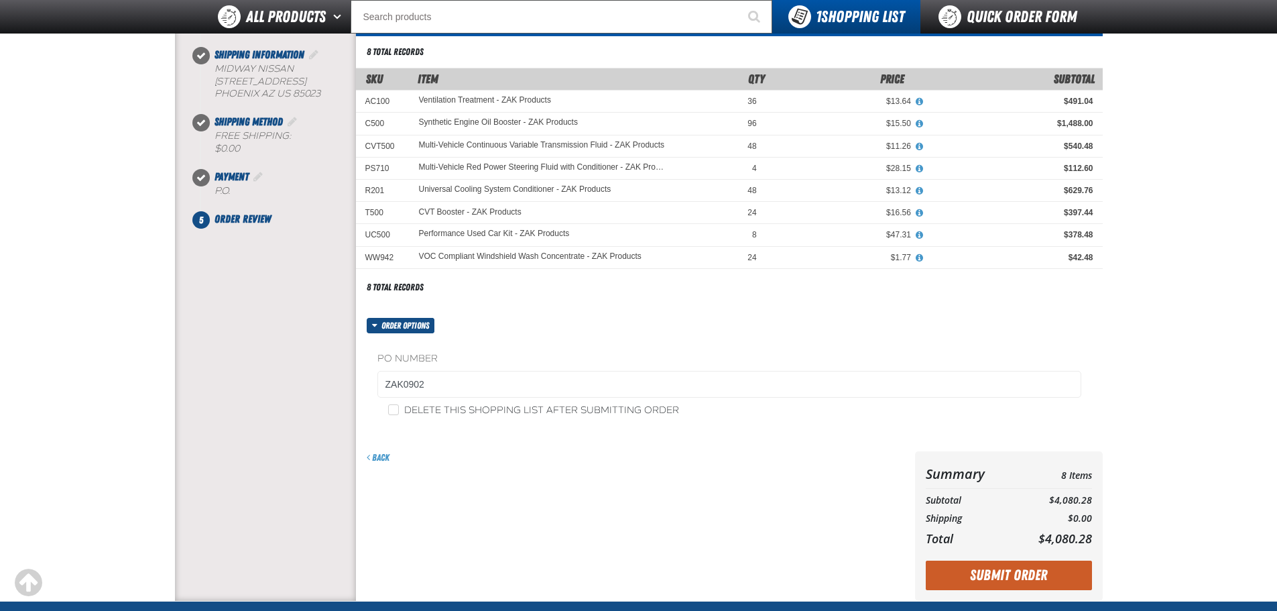
click at [401, 409] on label "Delete this shopping list after submitting order" at bounding box center [533, 410] width 291 height 13
click at [399, 409] on input "Delete this shopping list after submitting order" at bounding box center [393, 409] width 11 height 11
checkbox input "true"
click at [1034, 577] on button "Submit Order" at bounding box center [1009, 574] width 166 height 29
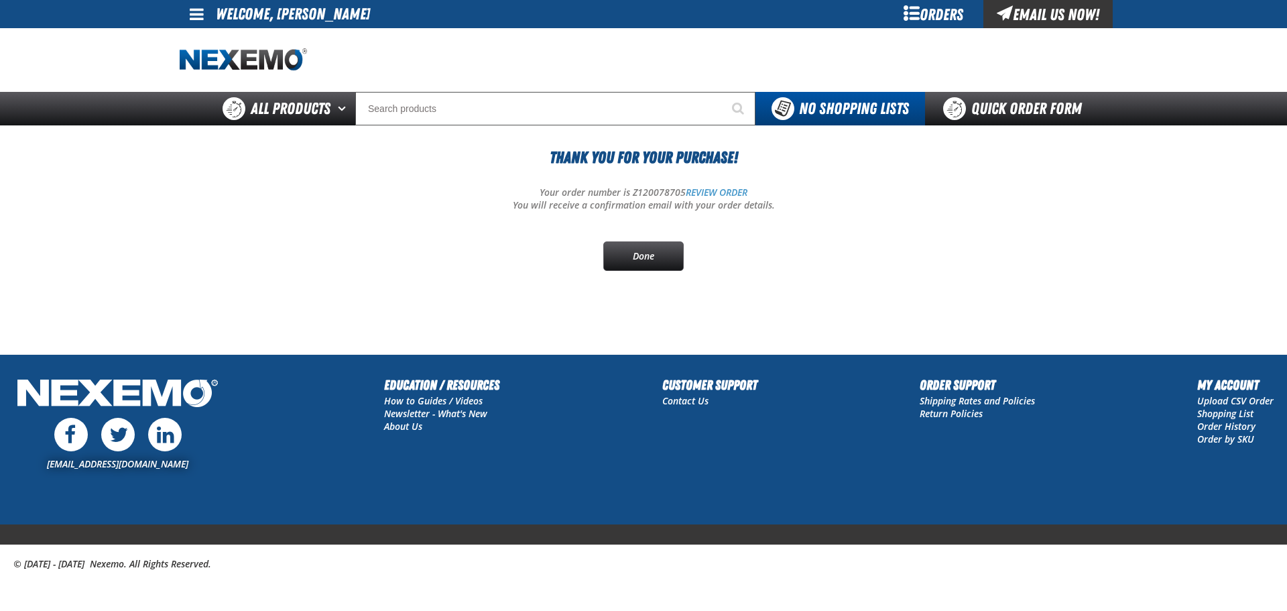
click at [491, 236] on div "Thank You For Your Purchase! Your order number is Z120078705 REVIEW ORDER You w…" at bounding box center [644, 207] width 928 height 125
